Goal: Task Accomplishment & Management: Complete application form

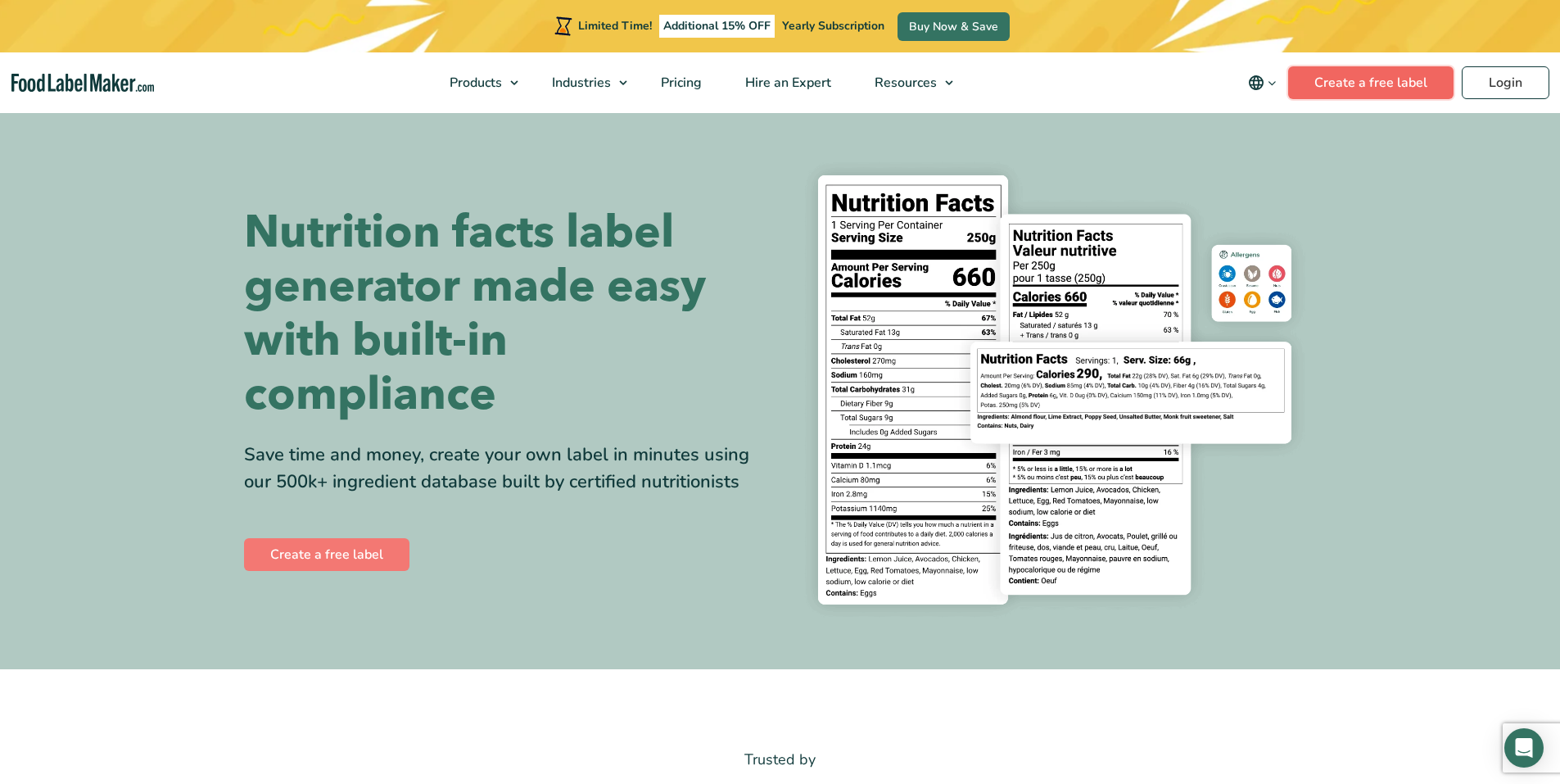
click at [1314, 83] on link "Create a free label" at bounding box center [1370, 82] width 165 height 33
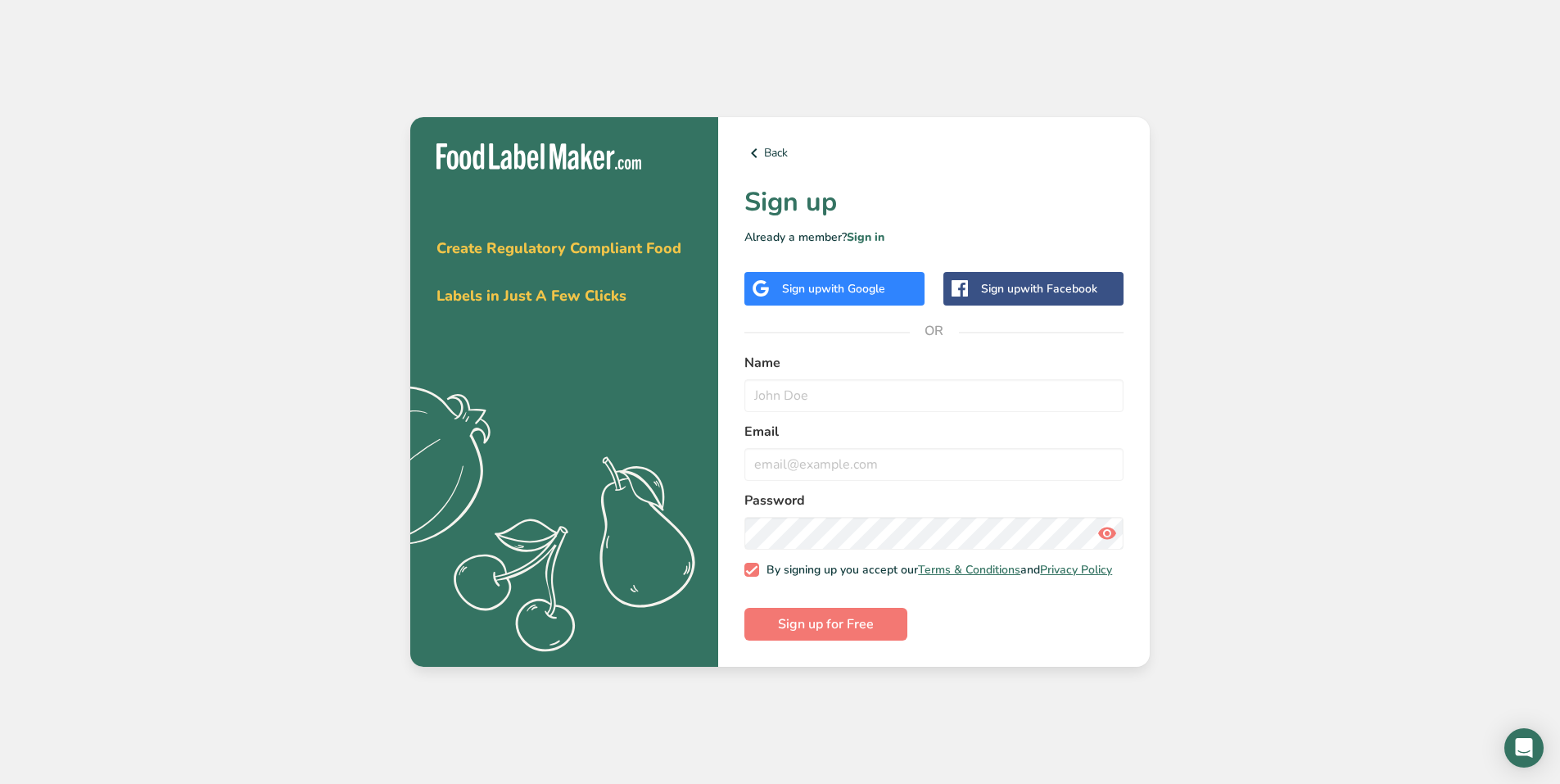
click at [826, 288] on span "with Google" at bounding box center [853, 288] width 63 height 16
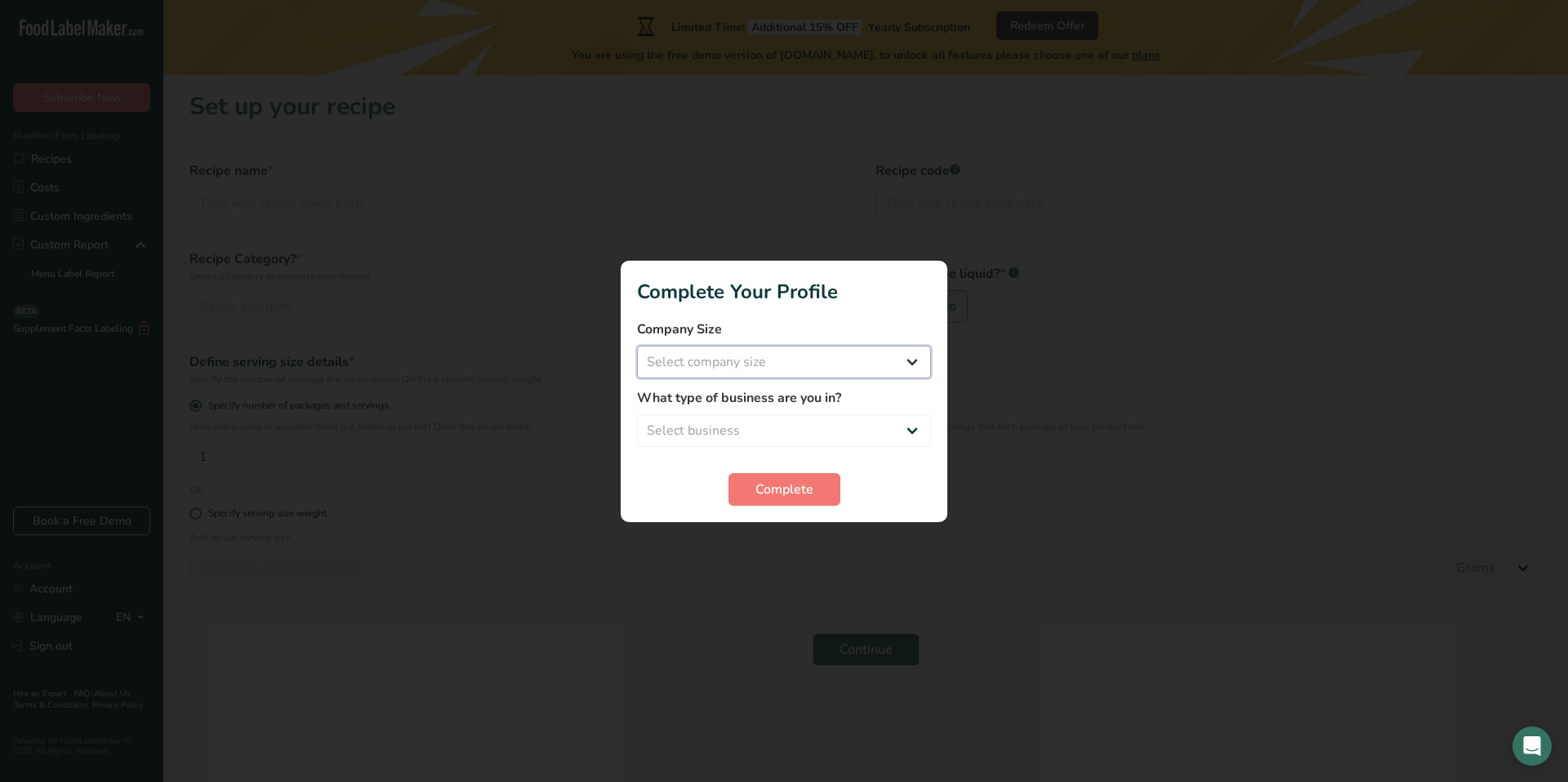
click at [742, 358] on select "Select company size Fewer than 10 Employees 10 to 50 Employees 51 to 500 Employ…" at bounding box center [784, 361] width 294 height 33
click at [741, 358] on select "Select company size Fewer than 10 Employees 10 to 50 Employees 51 to 500 Employ…" at bounding box center [784, 361] width 294 height 33
click at [882, 421] on select "Select business Packaged Food Manufacturer Restaurant & Cafe Bakery Meal Plans …" at bounding box center [784, 430] width 294 height 33
select select "8"
click at [637, 414] on select "Select business Packaged Food Manufacturer Restaurant & Cafe Bakery Meal Plans …" at bounding box center [784, 430] width 294 height 33
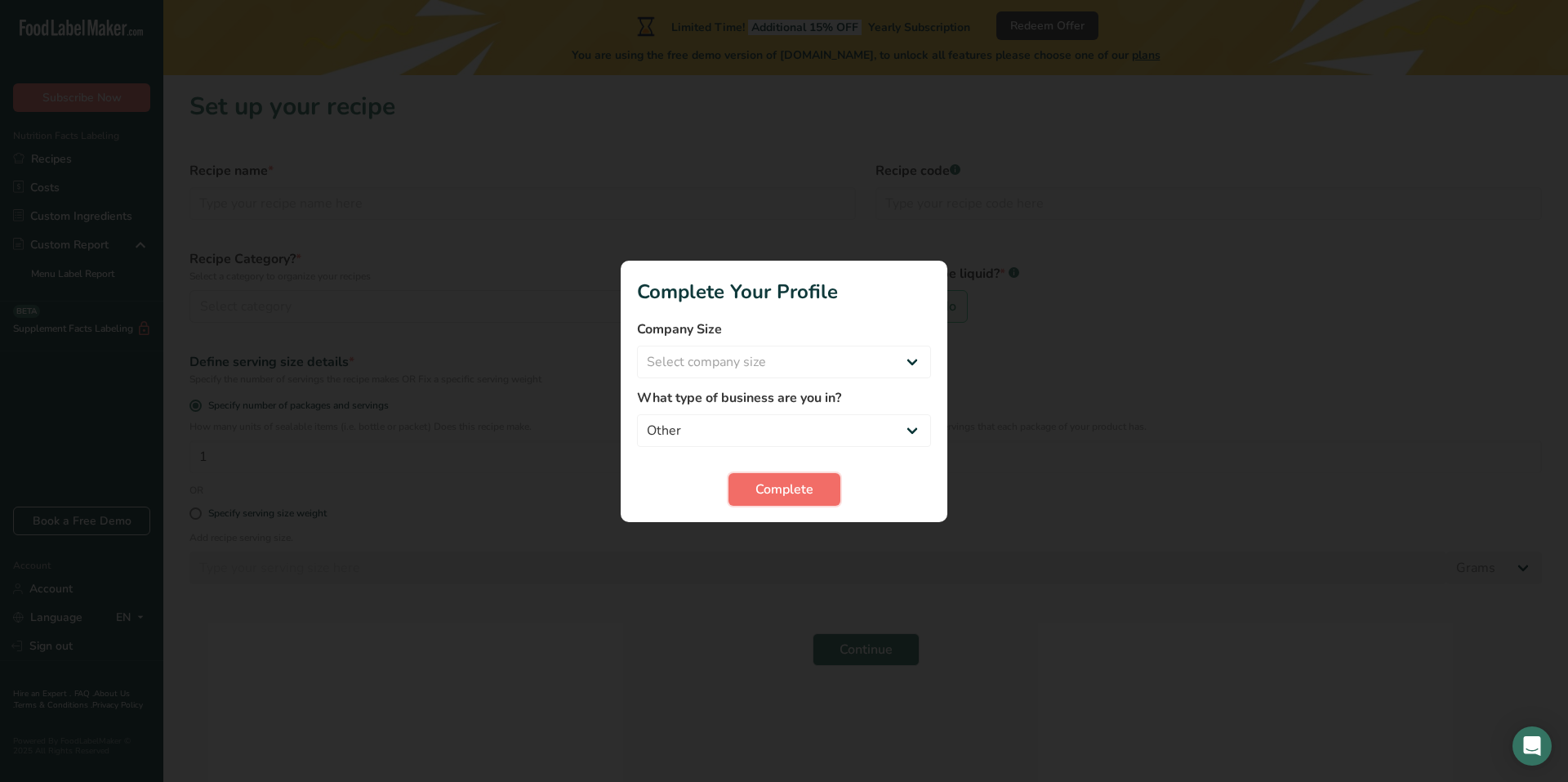
click at [793, 493] on span "Complete" at bounding box center [784, 489] width 58 height 20
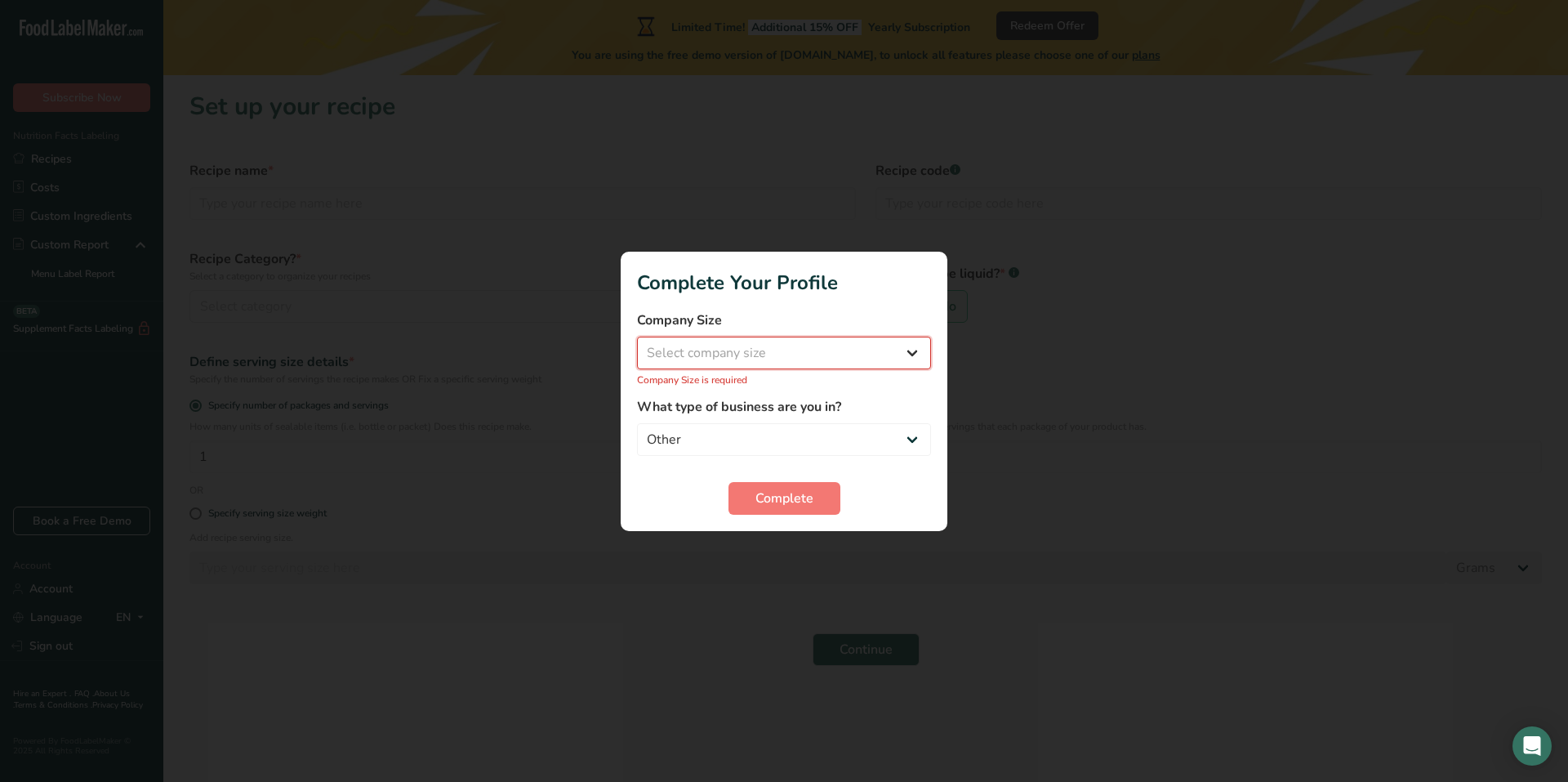
click at [754, 351] on select "Select company size Fewer than 10 Employees 10 to 50 Employees 51 to 500 Employ…" at bounding box center [784, 352] width 294 height 33
select select "1"
click at [637, 344] on select "Select company size Fewer than 10 Employees 10 to 50 Employees 51 to 500 Employ…" at bounding box center [784, 352] width 294 height 33
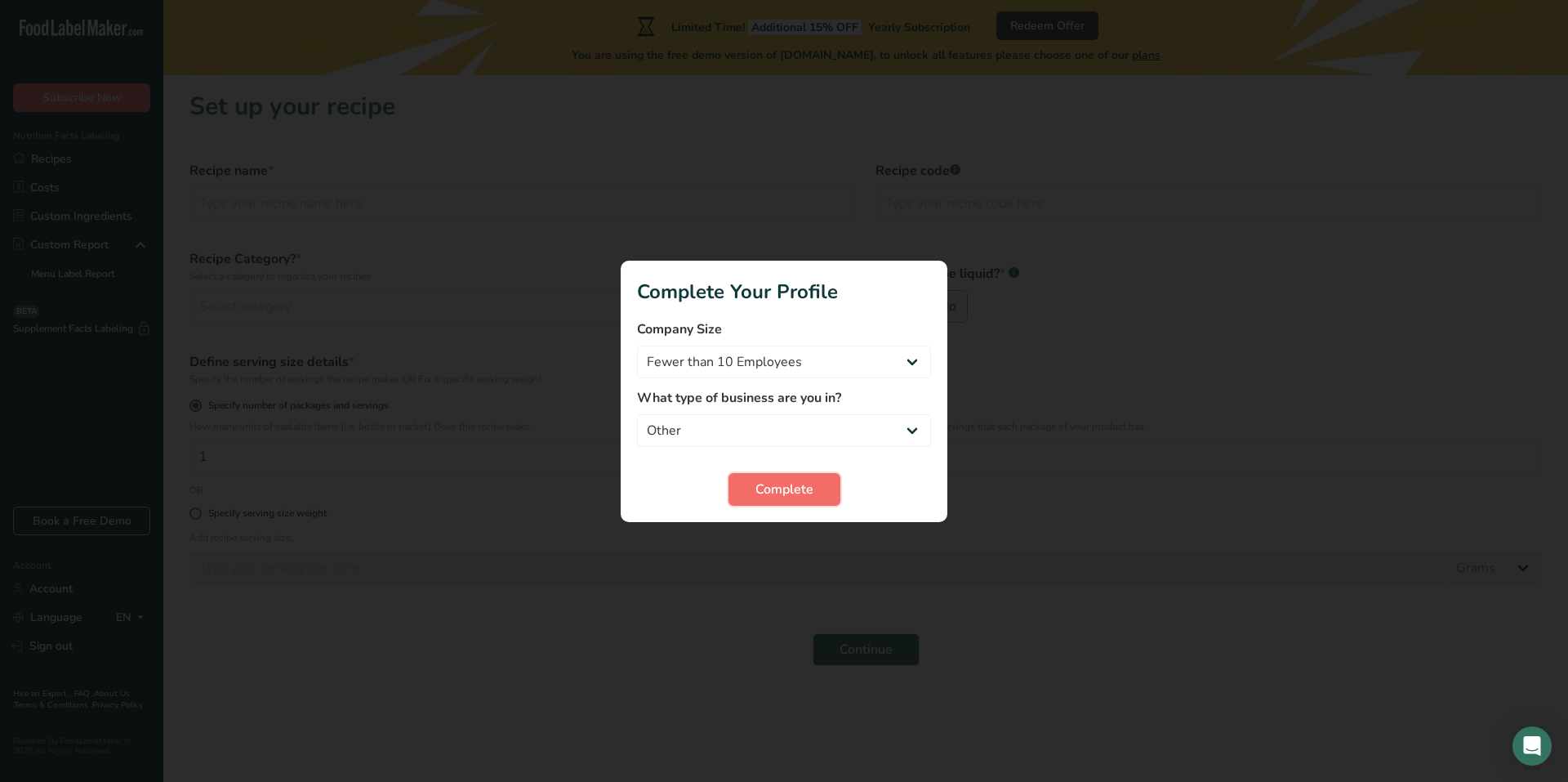
click at [782, 485] on span "Complete" at bounding box center [784, 489] width 58 height 20
